Goal: Navigation & Orientation: Find specific page/section

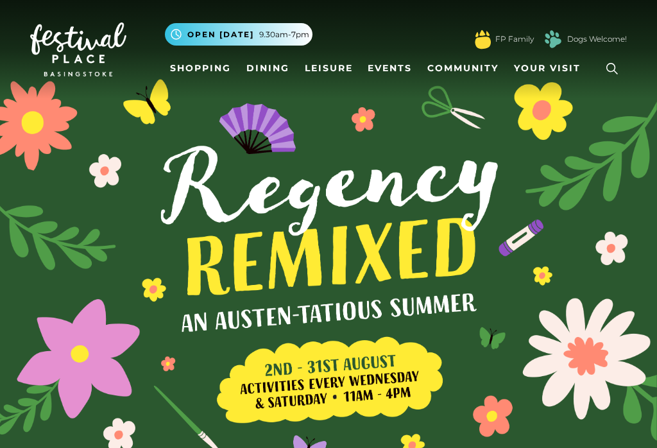
click at [217, 71] on link "Shopping" at bounding box center [200, 68] width 71 height 24
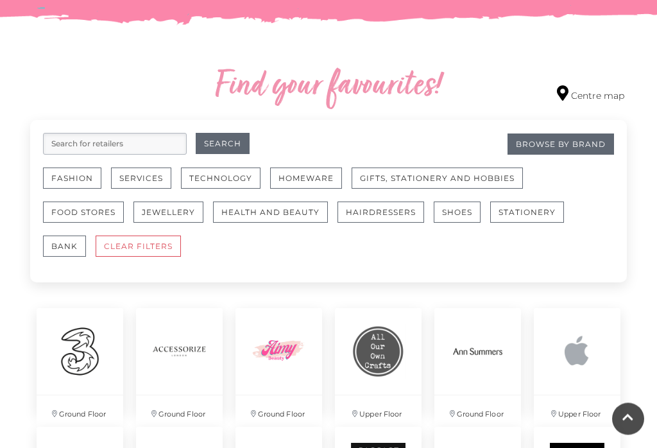
scroll to position [689, 0]
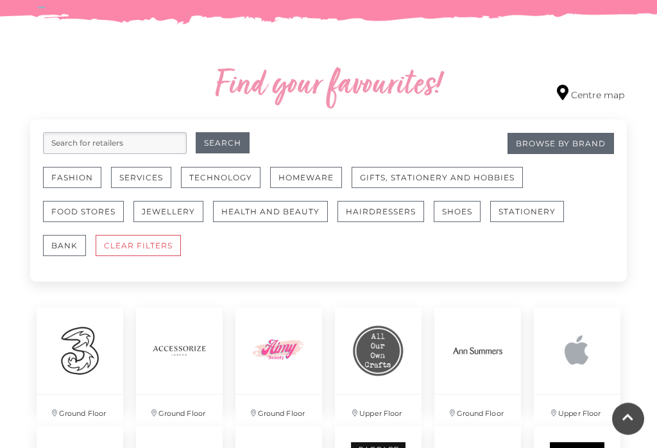
click at [185, 217] on button "Jewellery" at bounding box center [168, 211] width 70 height 21
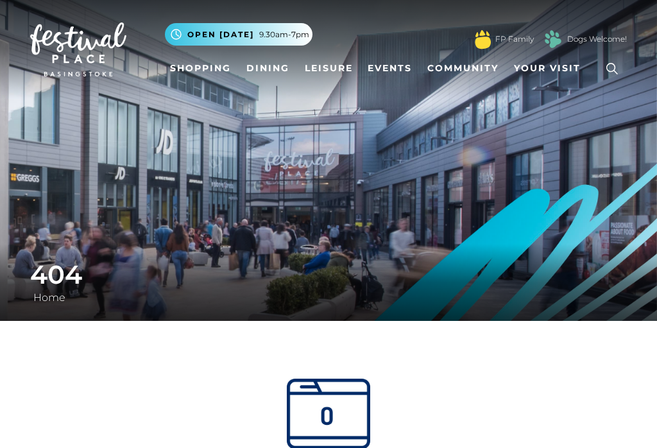
click at [203, 63] on link "Shopping" at bounding box center [200, 68] width 71 height 24
click at [207, 65] on link "Shopping" at bounding box center [200, 68] width 71 height 24
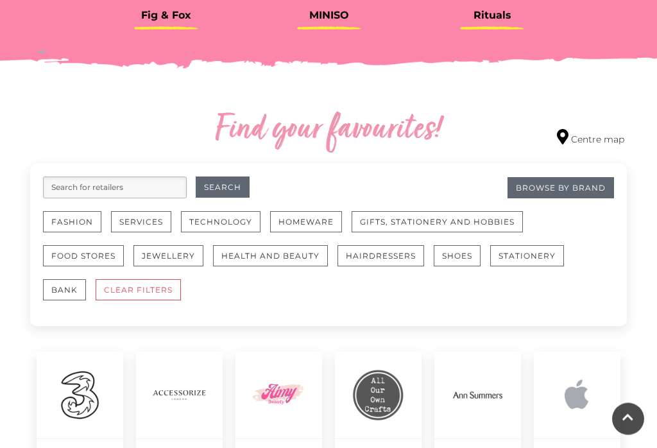
scroll to position [647, 0]
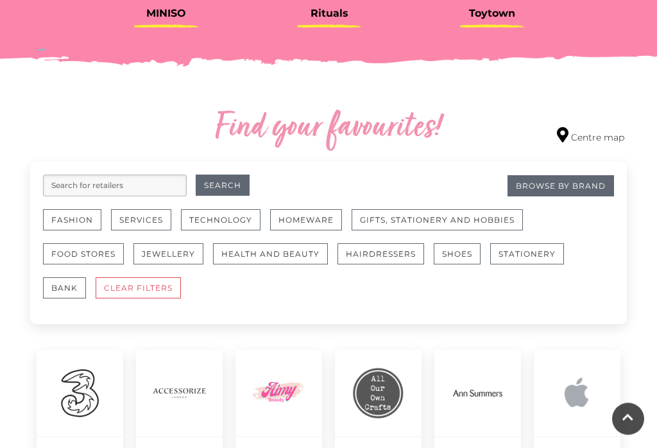
click at [185, 254] on button "Jewellery" at bounding box center [168, 254] width 70 height 21
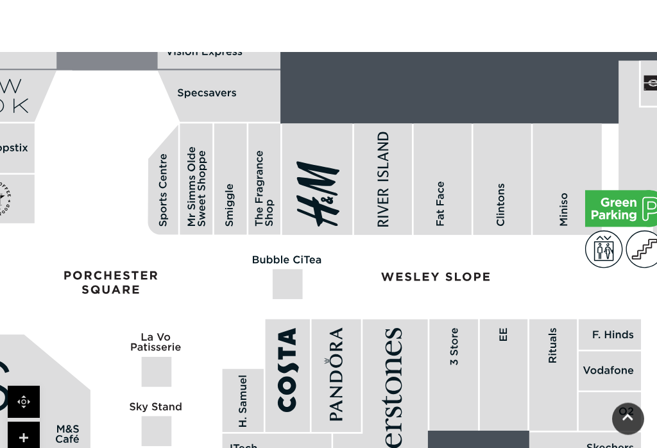
scroll to position [778, 0]
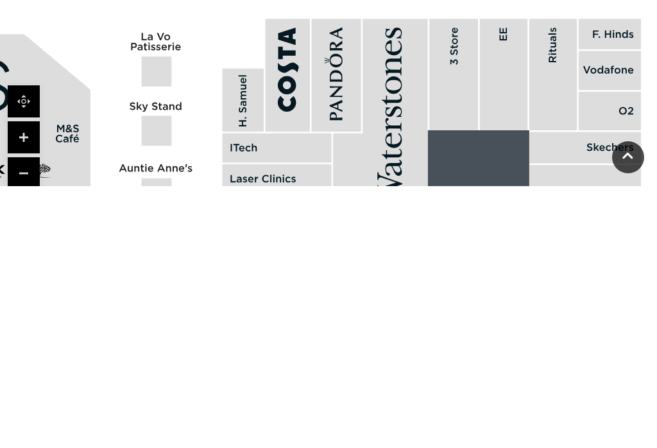
scroll to position [823, 0]
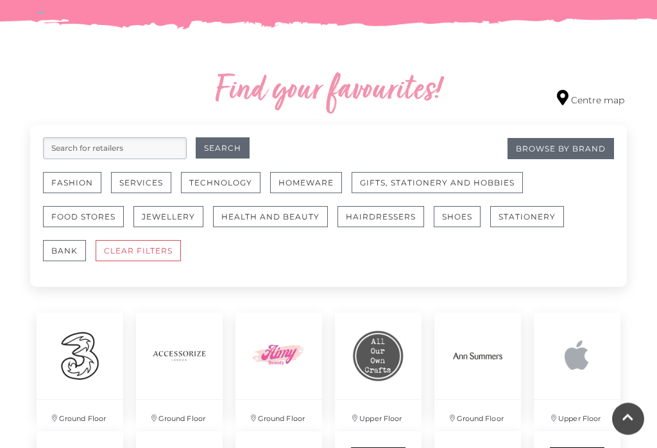
scroll to position [685, 0]
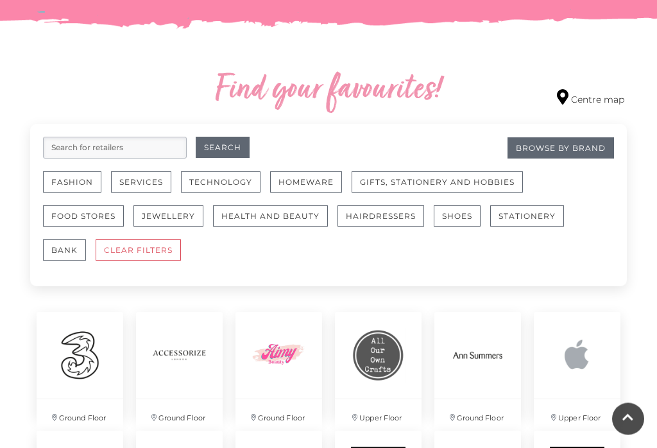
click at [186, 217] on button "Jewellery" at bounding box center [168, 216] width 70 height 21
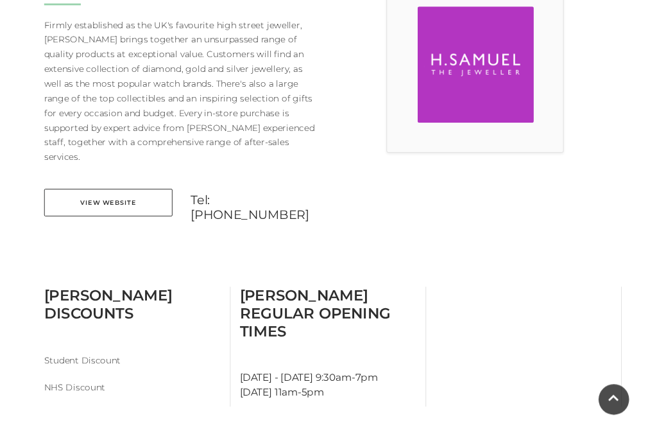
scroll to position [392, 0]
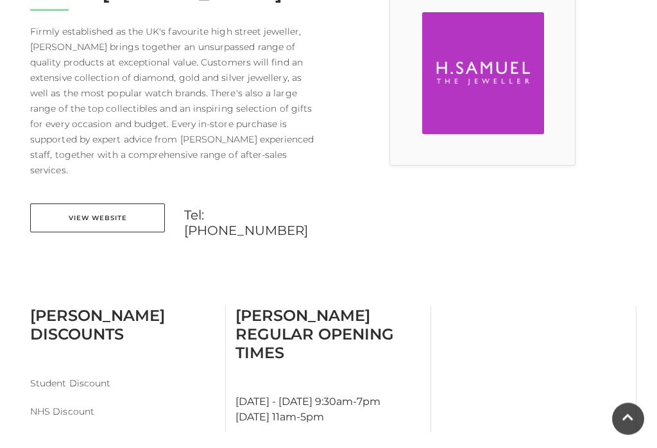
click at [110, 204] on link "View Website" at bounding box center [97, 218] width 135 height 29
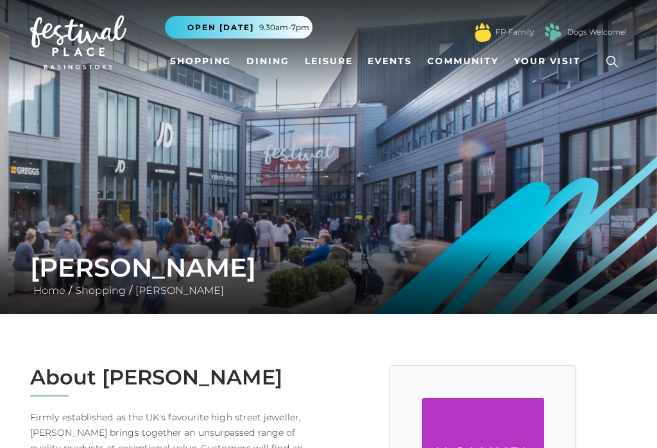
scroll to position [0, 0]
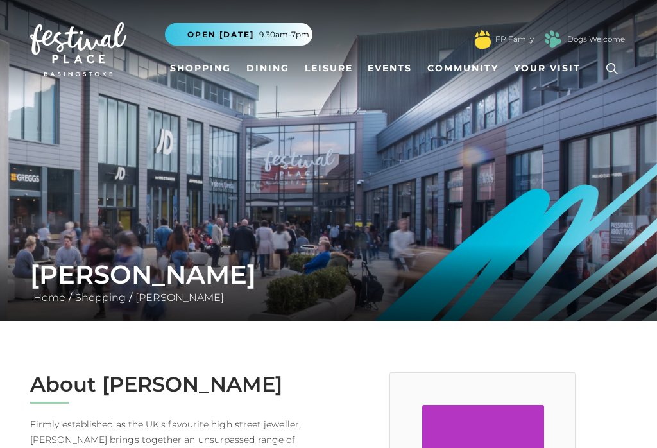
click at [216, 77] on link "Shopping" at bounding box center [200, 68] width 71 height 24
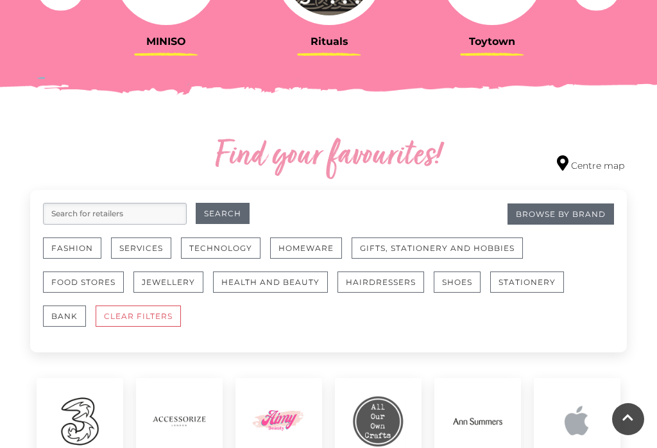
scroll to position [621, 0]
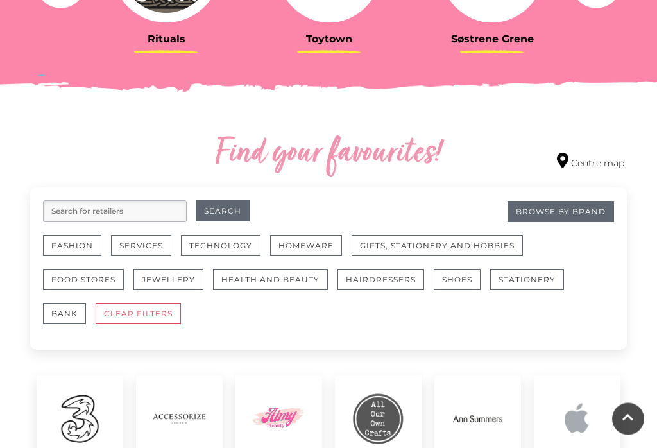
click at [185, 285] on button "Jewellery" at bounding box center [168, 279] width 70 height 21
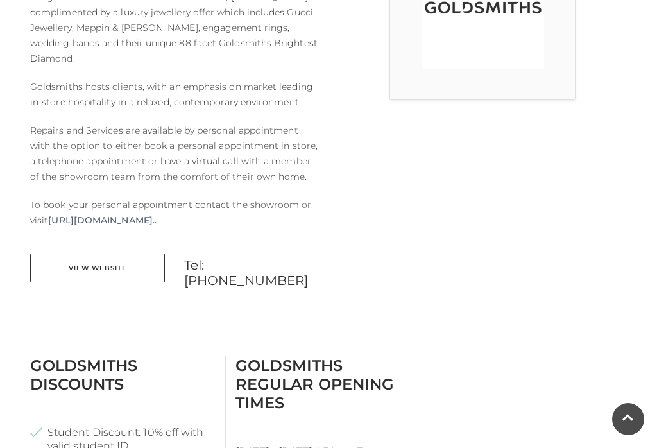
scroll to position [457, 0]
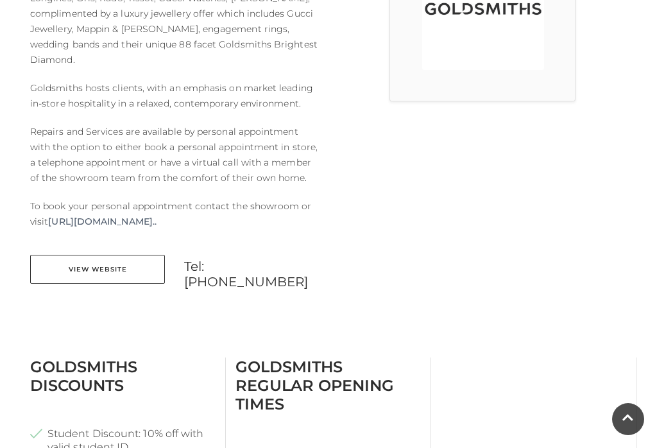
click at [116, 255] on link "View Website" at bounding box center [97, 269] width 135 height 29
